Goal: Information Seeking & Learning: Learn about a topic

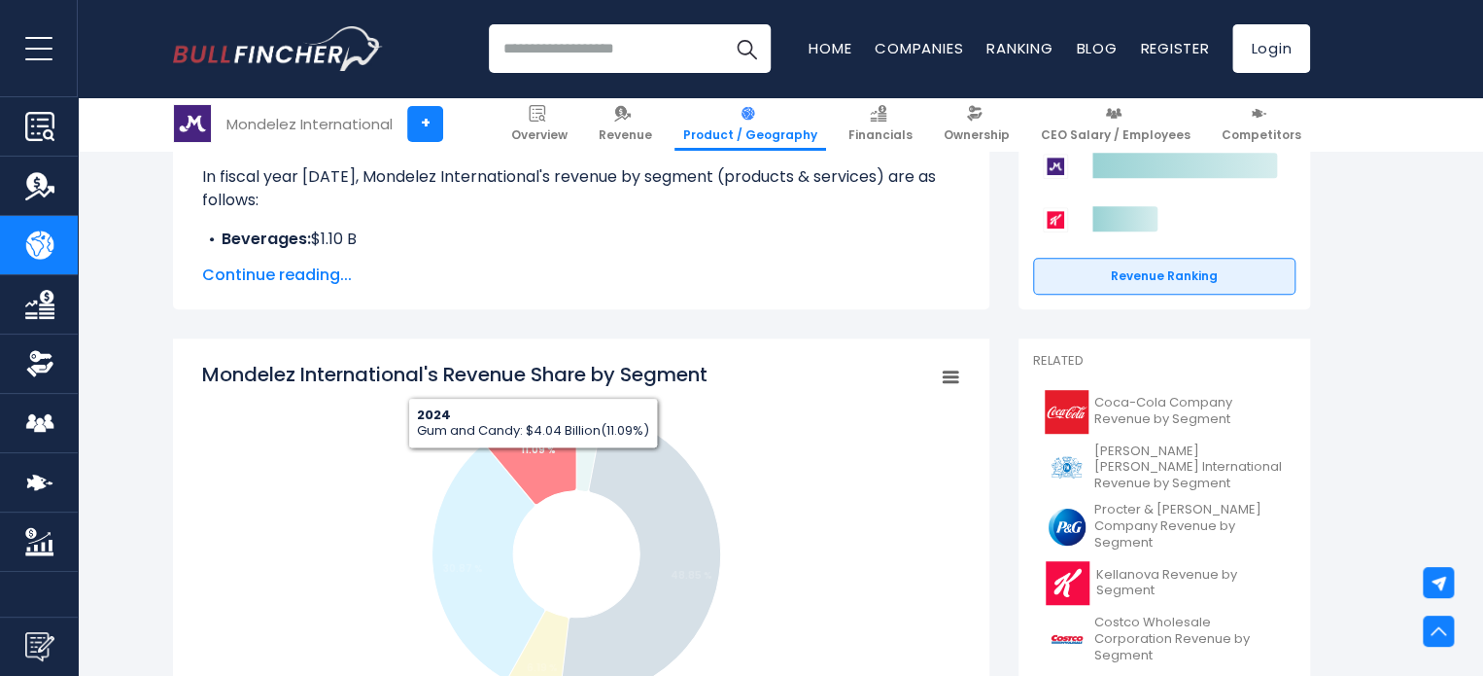
scroll to position [331, 0]
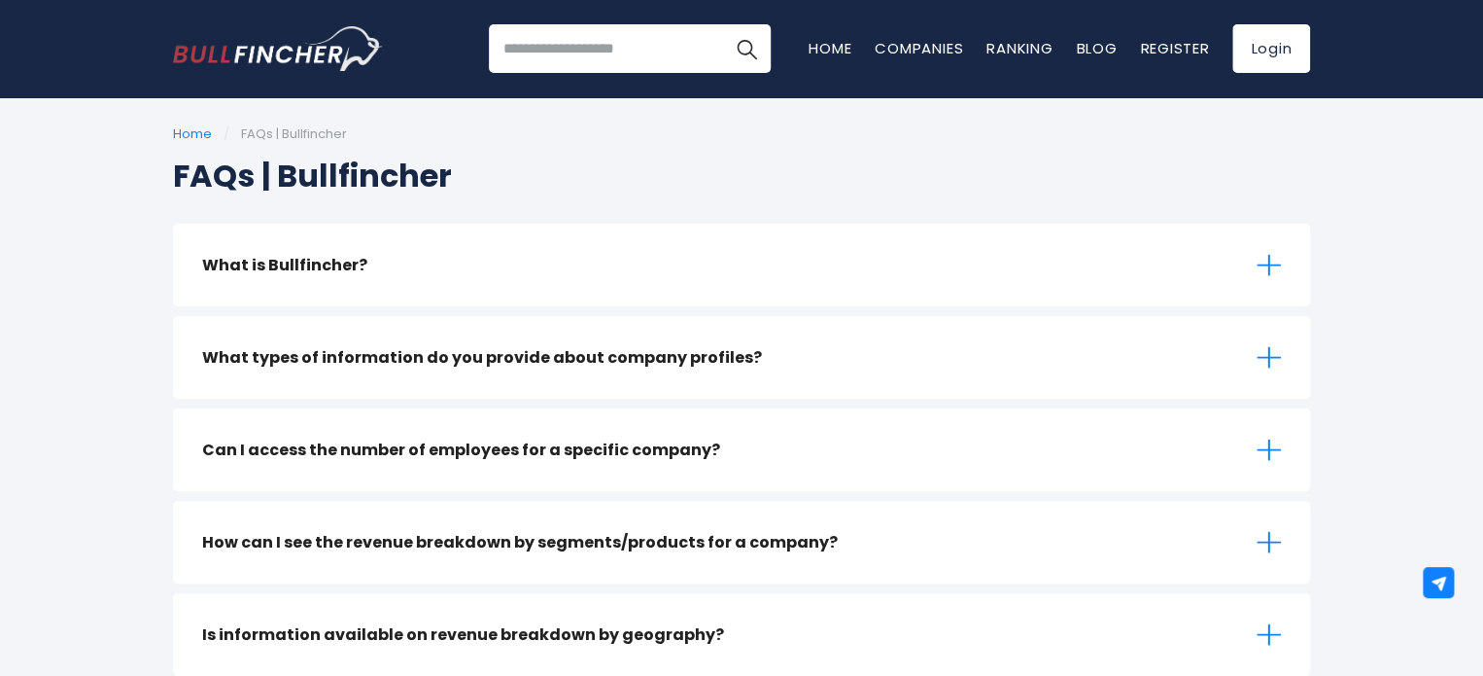
click at [567, 46] on input "search" at bounding box center [630, 48] width 282 height 49
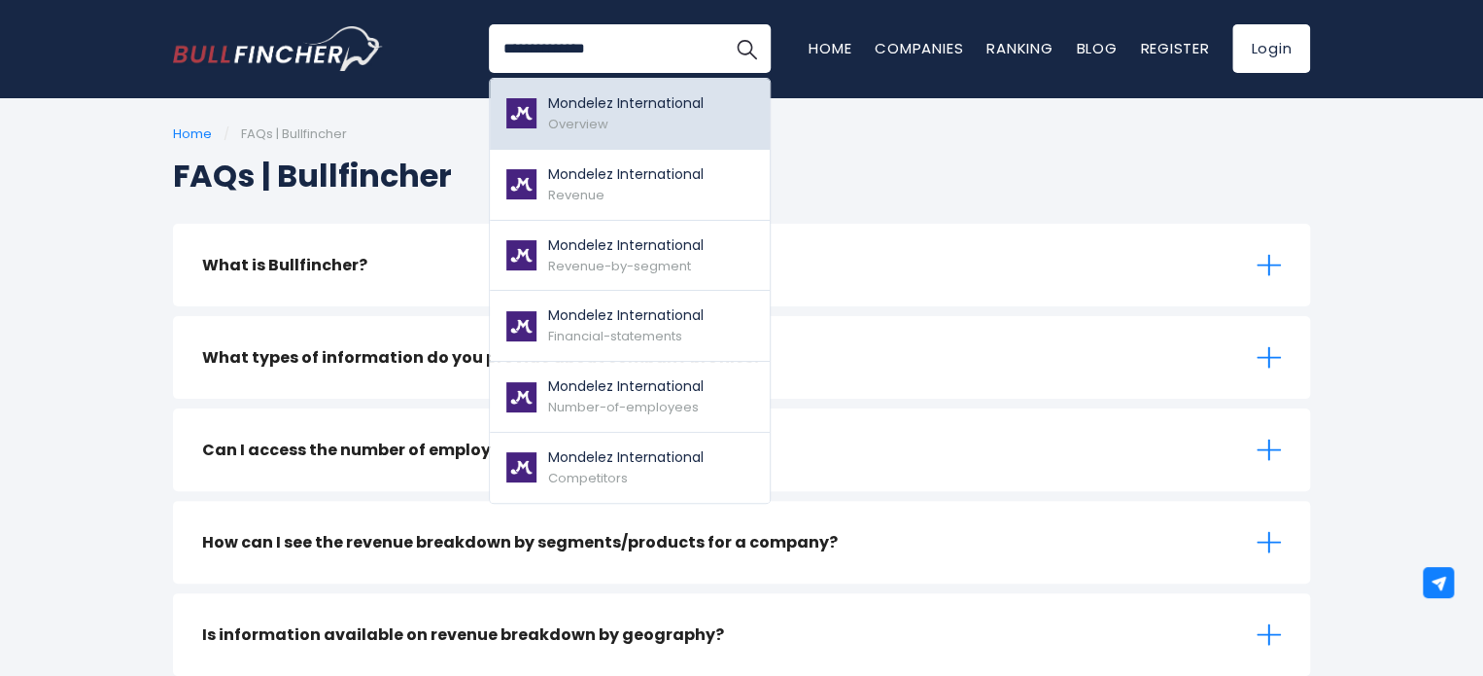
type input "**********"
click at [626, 104] on p "Mondelez International" at bounding box center [626, 103] width 156 height 20
click at [642, 122] on div "Mondelez International Overview" at bounding box center [626, 113] width 156 height 41
click at [665, 105] on p "Mondelez International" at bounding box center [626, 103] width 156 height 20
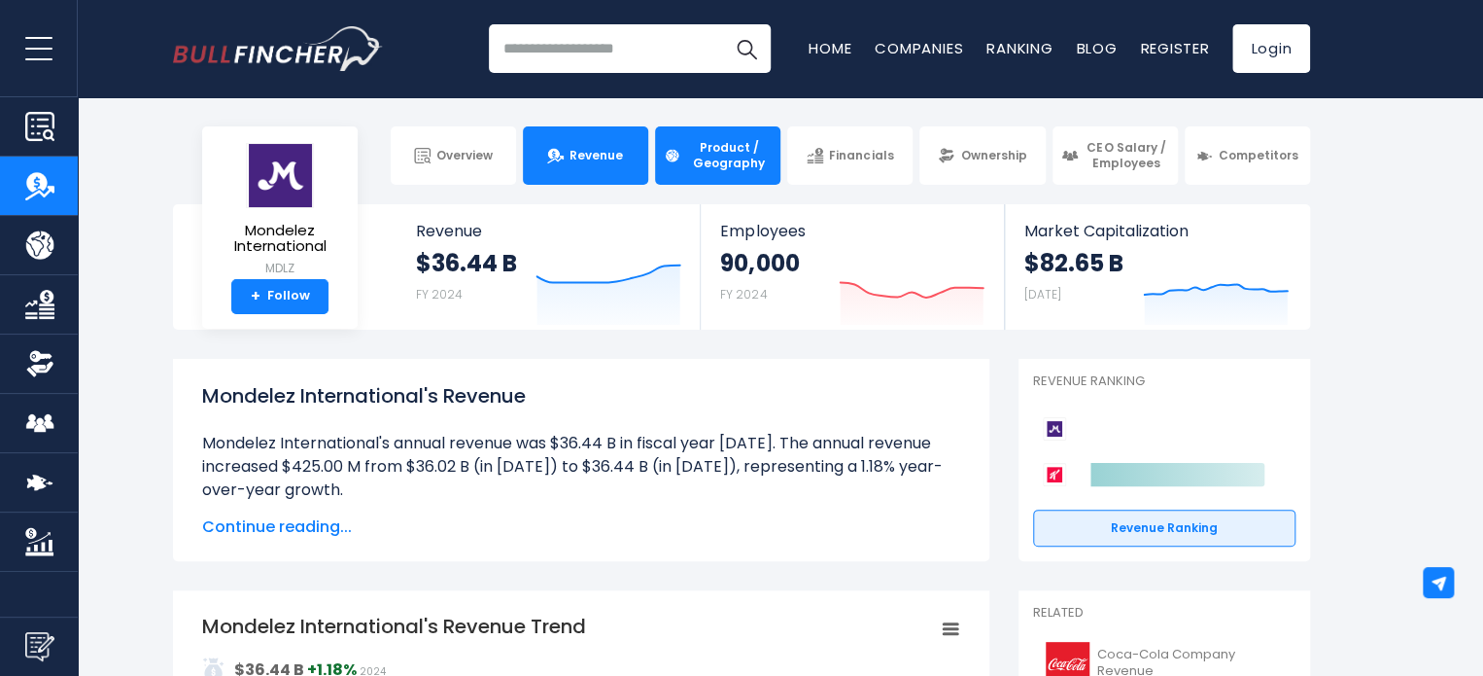
click at [714, 163] on span "Product / Geography" at bounding box center [729, 155] width 86 height 30
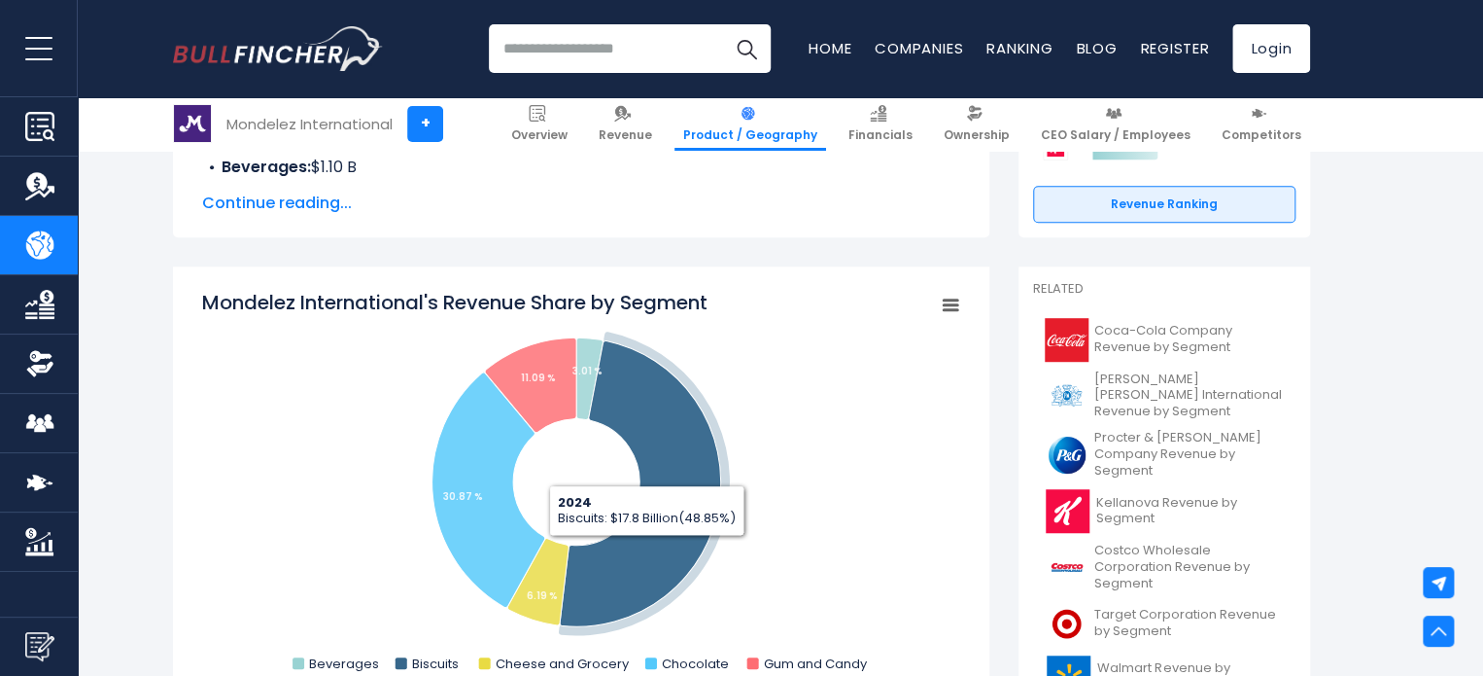
scroll to position [373, 0]
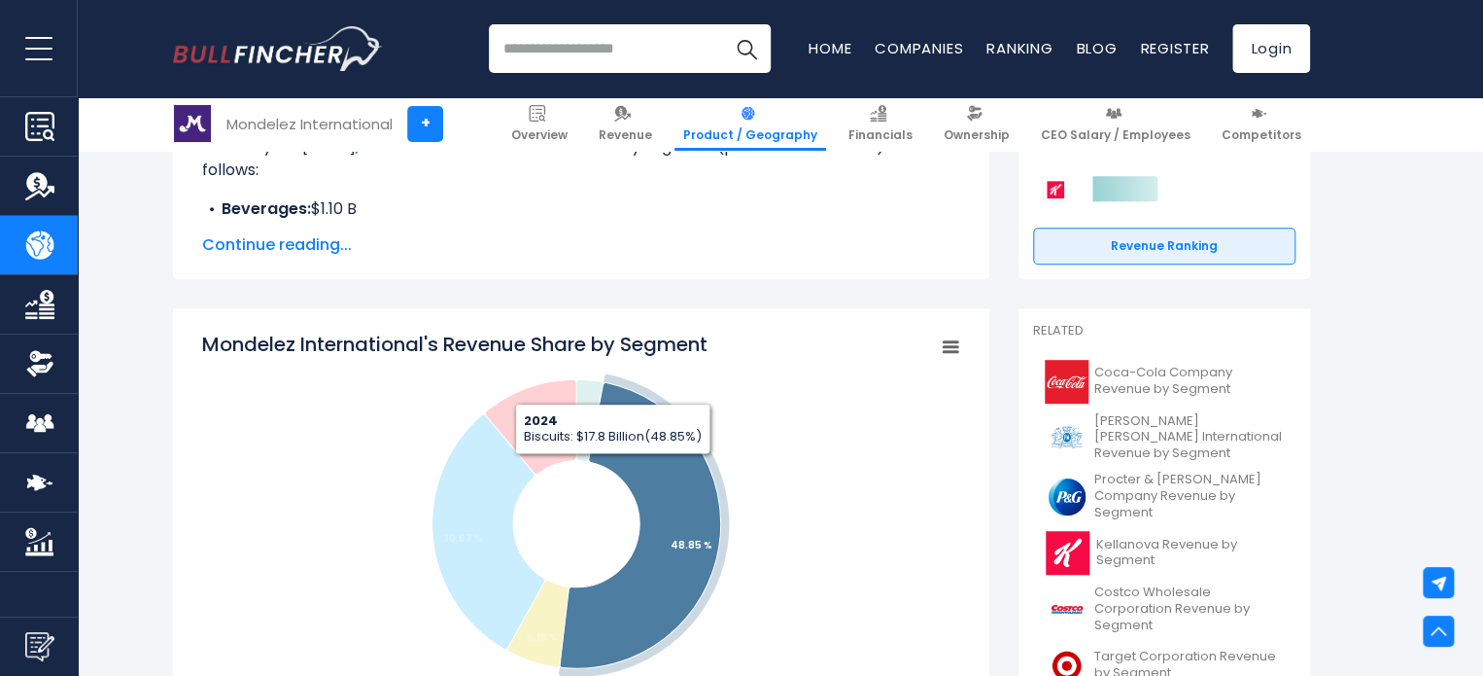
scroll to position [373, 0]
